Goal: Information Seeking & Learning: Learn about a topic

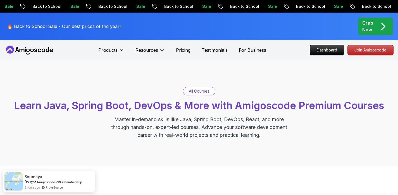
click at [29, 26] on p "🔥 Back to School Sale - Our best prices of the year!" at bounding box center [64, 26] width 114 height 7
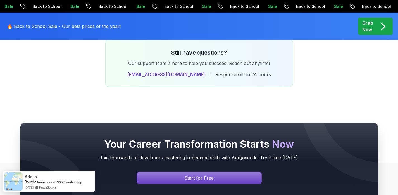
scroll to position [2460, 0]
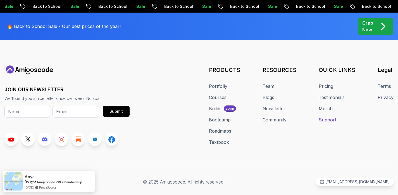
click at [328, 116] on link "Support" at bounding box center [328, 119] width 18 height 7
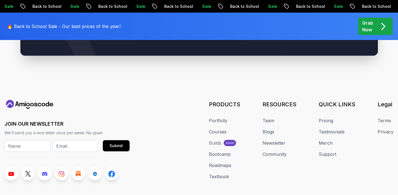
scroll to position [388, 0]
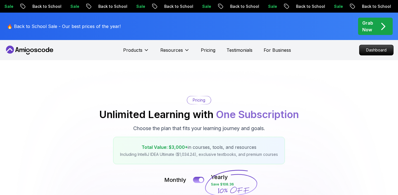
click at [40, 50] on icon at bounding box center [29, 50] width 50 height 9
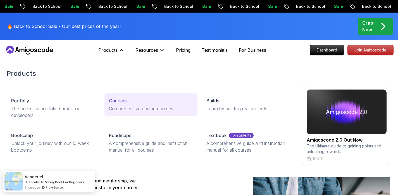
click at [123, 103] on p "Courses" at bounding box center [118, 100] width 18 height 7
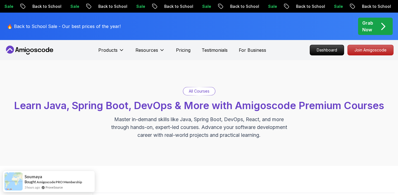
click at [199, 95] on div "All Courses" at bounding box center [199, 91] width 32 height 8
click at [199, 93] on p "All Courses" at bounding box center [199, 91] width 21 height 6
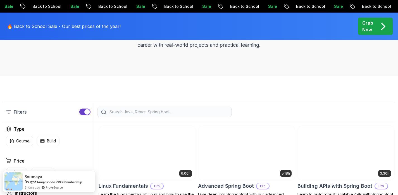
scroll to position [92, 0]
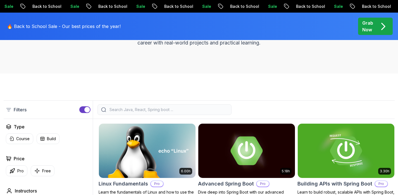
click at [181, 108] on input "search" at bounding box center [168, 110] width 120 height 6
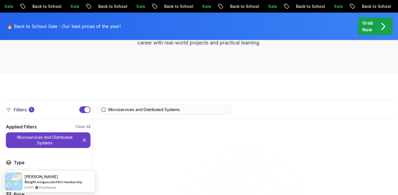
type input "Microservices and Distributed Systems"
click at [47, 141] on p "Microservices and Distributed Systems" at bounding box center [44, 139] width 71 height 11
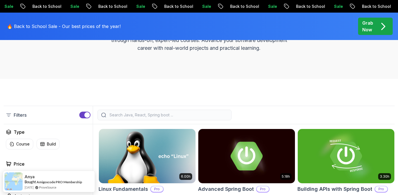
scroll to position [101, 0]
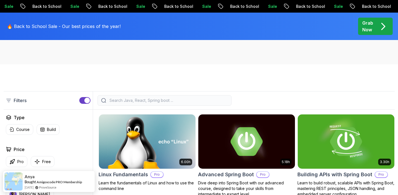
click at [173, 100] on input "search" at bounding box center [168, 100] width 120 height 6
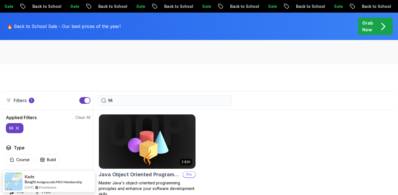
type input "Mi"
